Goal: Information Seeking & Learning: Learn about a topic

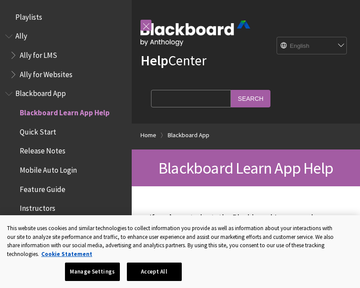
scroll to position [91, 0]
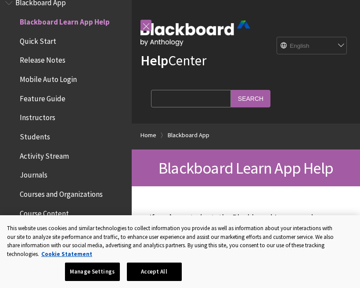
click at [183, 102] on input "Search Query" at bounding box center [191, 98] width 80 height 17
type input "New school"
click at [235, 99] on input "Search" at bounding box center [250, 98] width 39 height 17
click at [231, 93] on input "Search" at bounding box center [250, 98] width 39 height 17
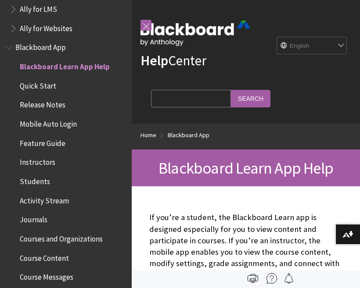
scroll to position [47, 0]
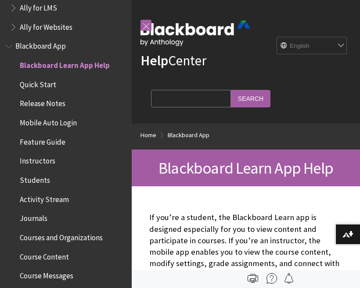
click at [36, 43] on span "Blackboard App" at bounding box center [40, 45] width 50 height 12
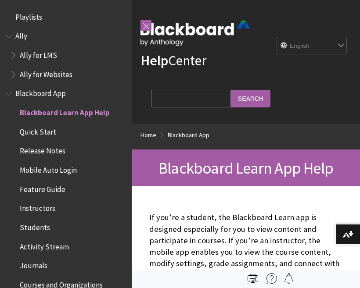
scroll to position [91, 0]
